Goal: Find specific page/section: Find specific page/section

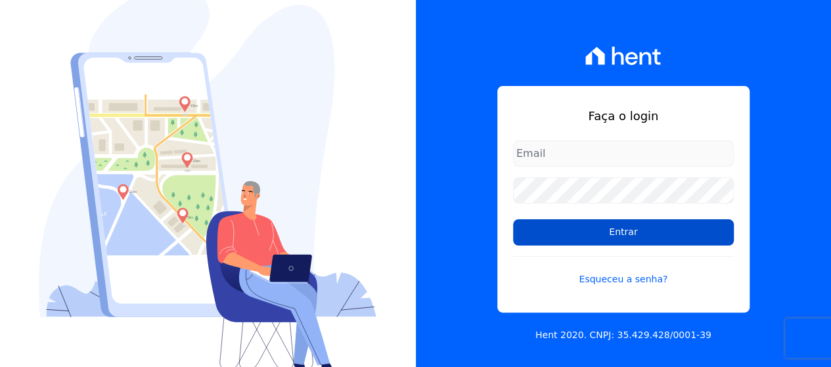
type input "[EMAIL_ADDRESS][DOMAIN_NAME]"
click at [596, 231] on input "Entrar" at bounding box center [623, 232] width 221 height 26
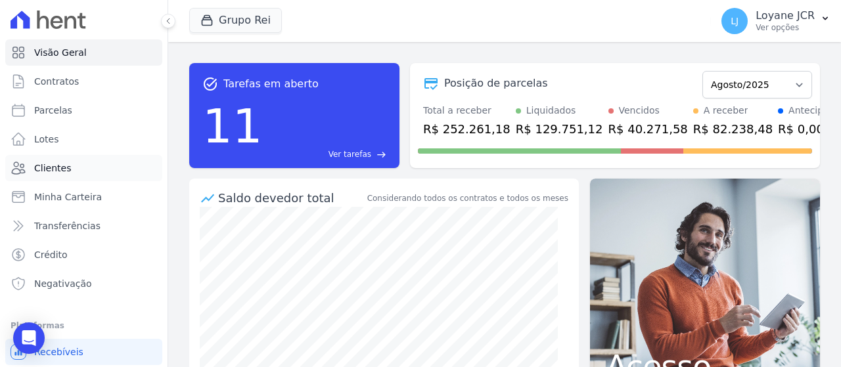
click at [41, 173] on span "Clientes" at bounding box center [52, 168] width 37 height 13
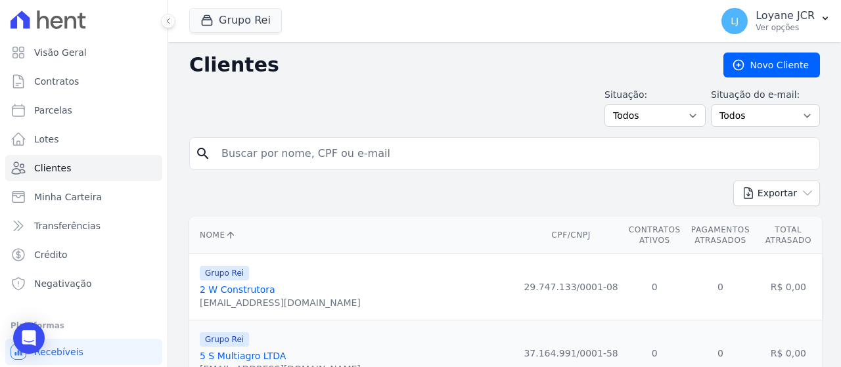
click at [326, 162] on input "search" at bounding box center [513, 154] width 600 height 26
click at [520, 154] on input "search" at bounding box center [513, 154] width 600 height 26
paste input "[PERSON_NAME]"
type input "[PERSON_NAME]"
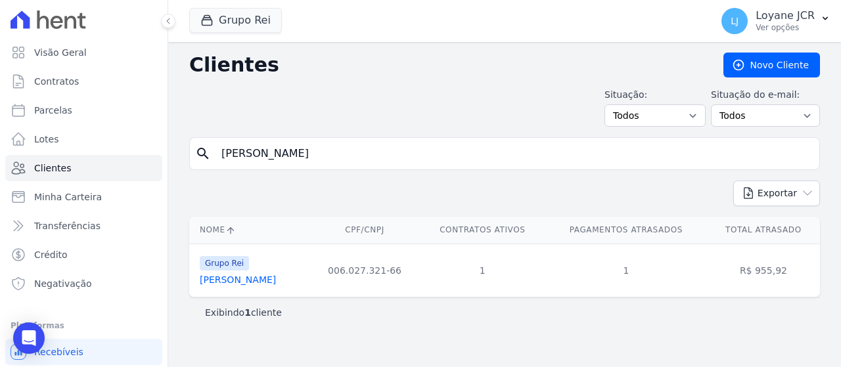
click at [263, 283] on link "[PERSON_NAME]" at bounding box center [238, 280] width 76 height 11
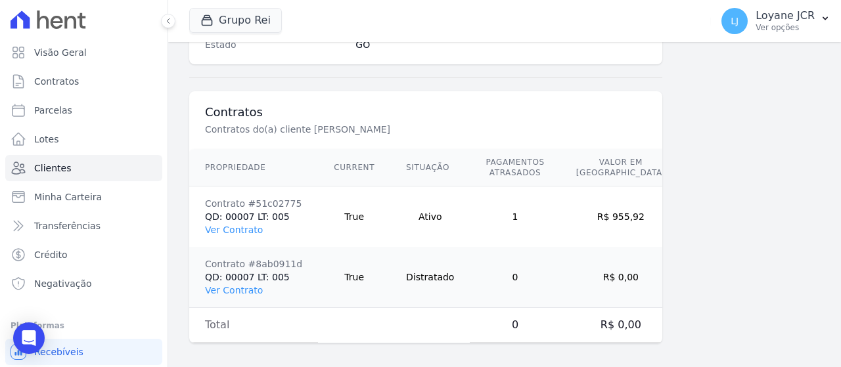
scroll to position [926, 0]
click at [223, 223] on link "Ver Contrato" at bounding box center [234, 228] width 58 height 11
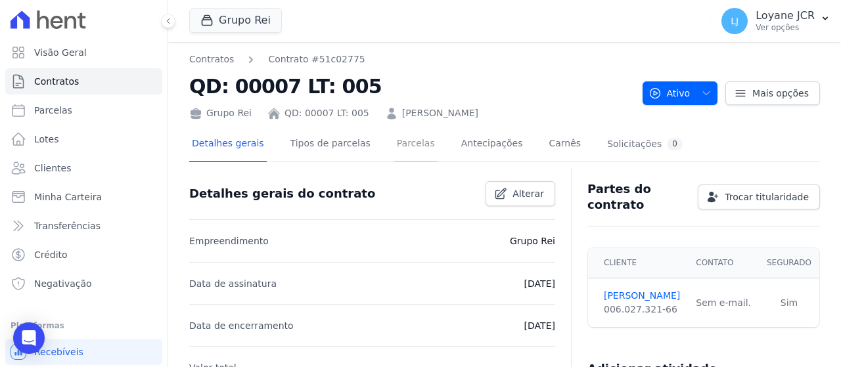
click at [412, 137] on link "Parcelas" at bounding box center [415, 144] width 43 height 35
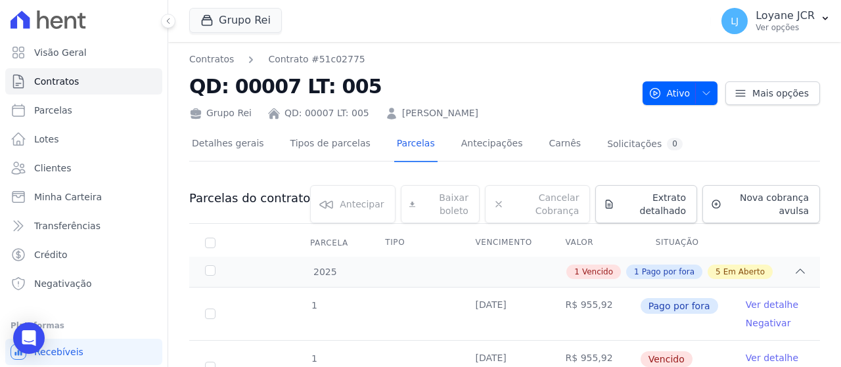
scroll to position [263, 0]
